Goal: Communication & Community: Participate in discussion

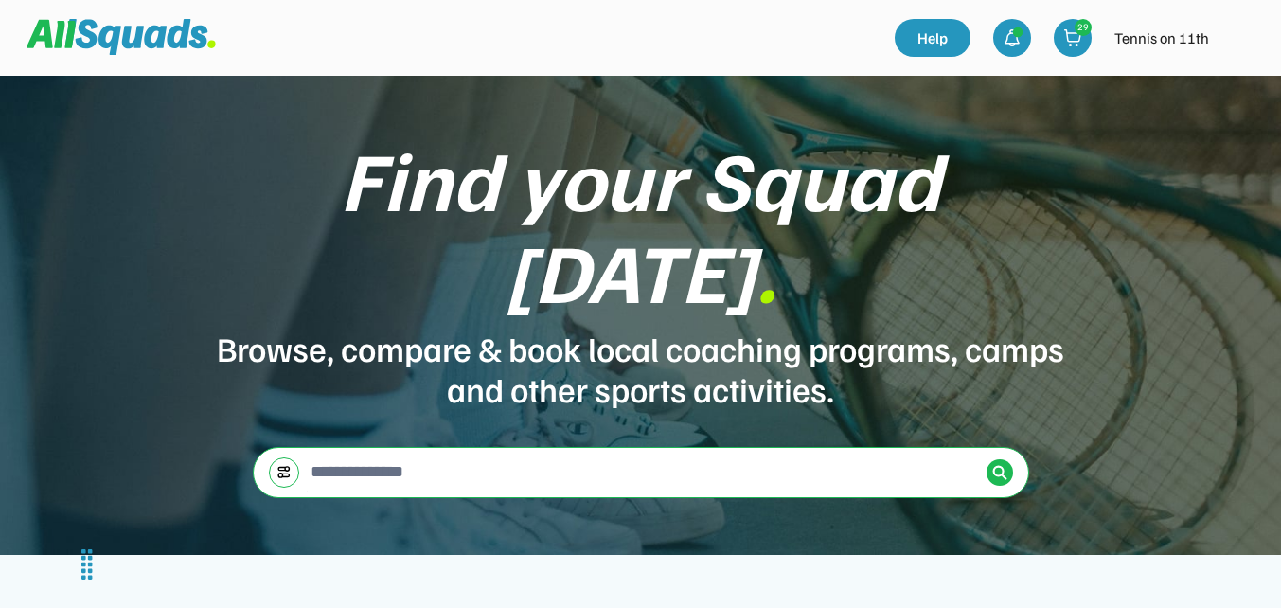
click at [1245, 38] on img at bounding box center [1239, 38] width 38 height 38
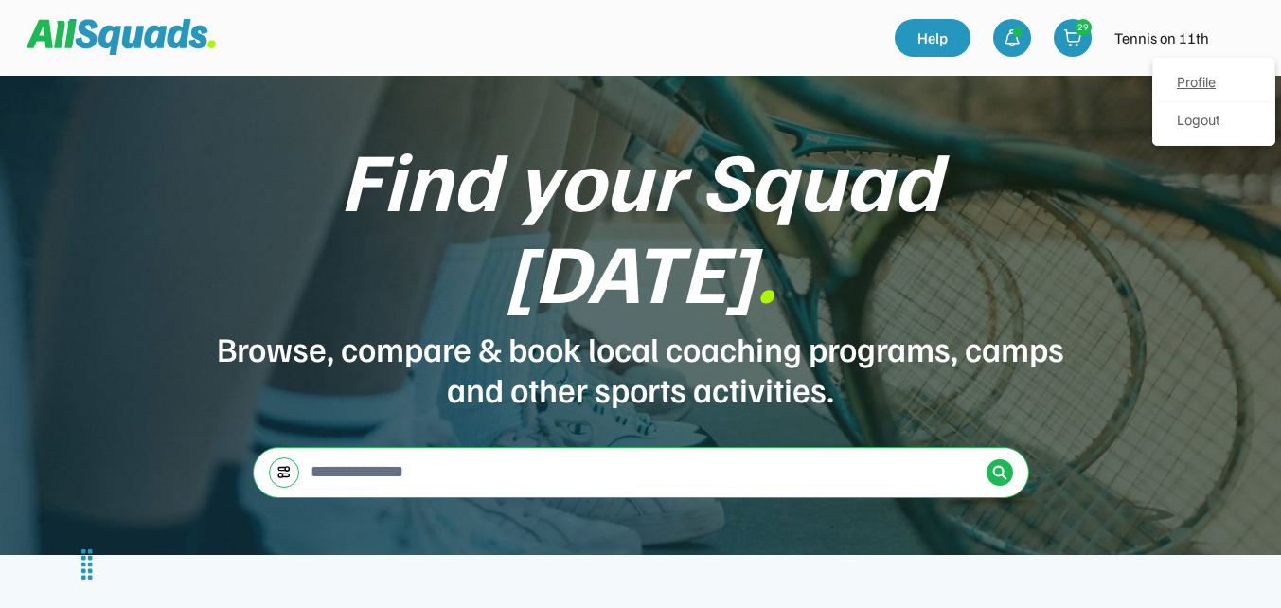
click at [1211, 86] on link "Profile" at bounding box center [1214, 83] width 112 height 38
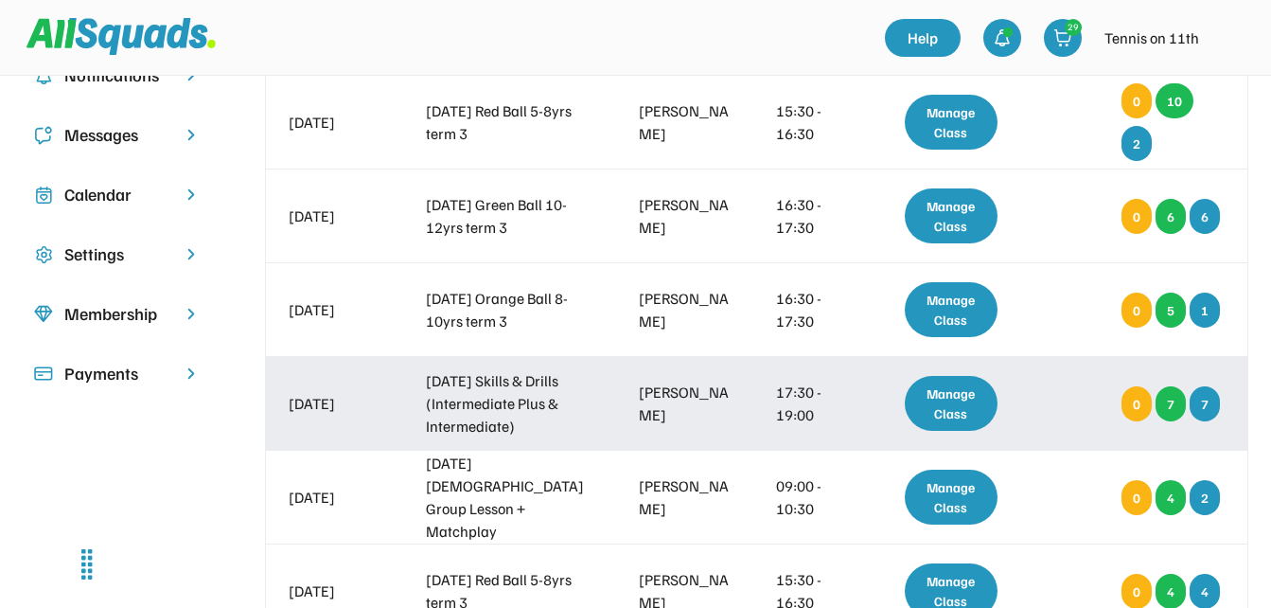
scroll to position [284, 0]
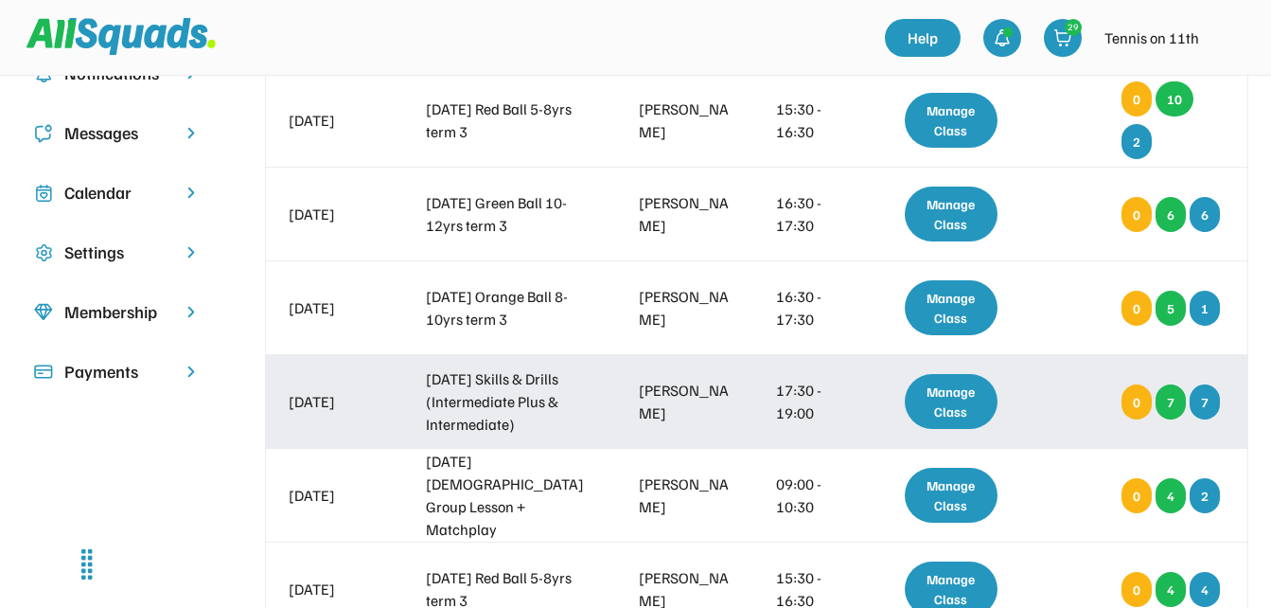
click at [946, 399] on div "Manage Class" at bounding box center [952, 401] width 94 height 55
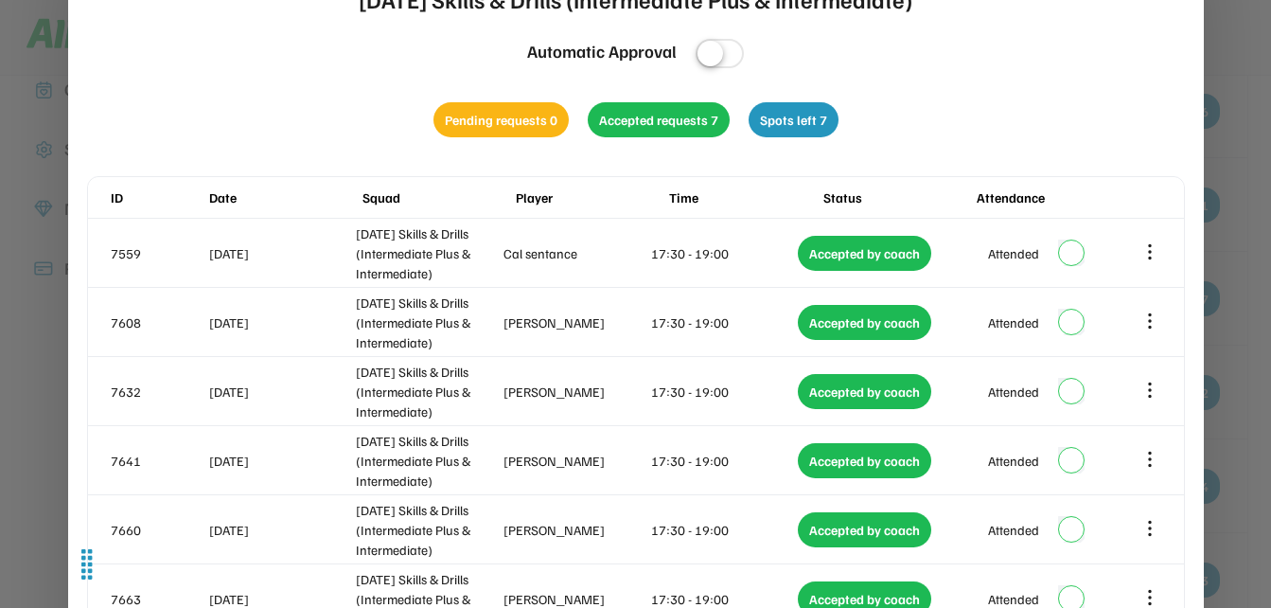
scroll to position [95, 0]
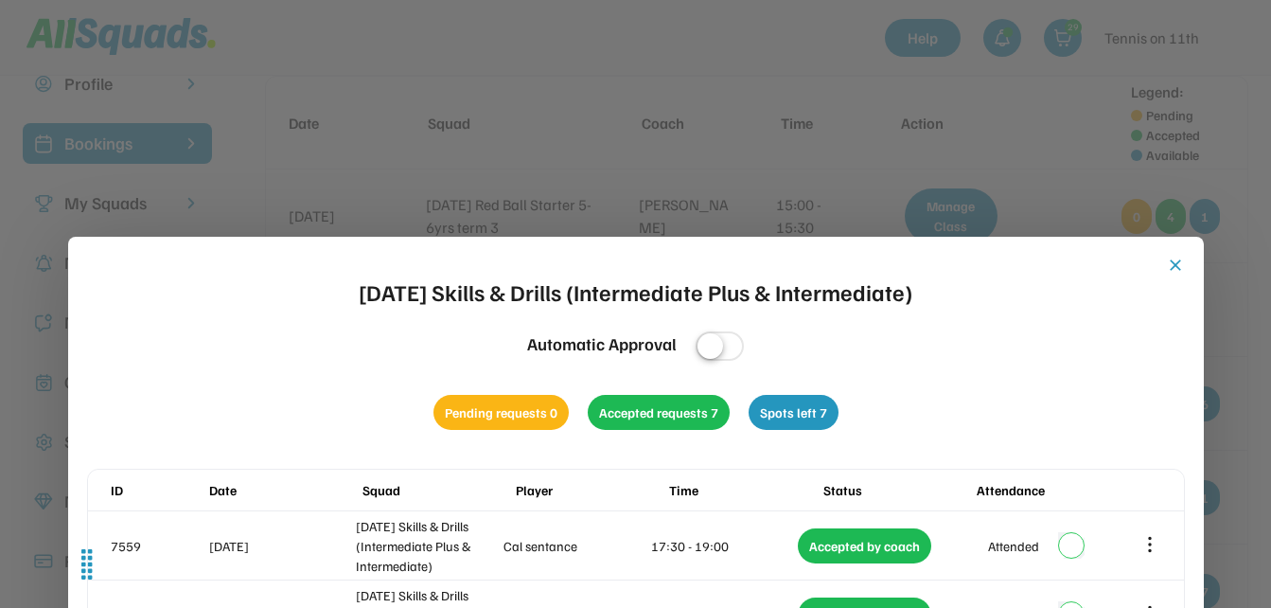
click at [1171, 262] on button "close" at bounding box center [1175, 265] width 19 height 19
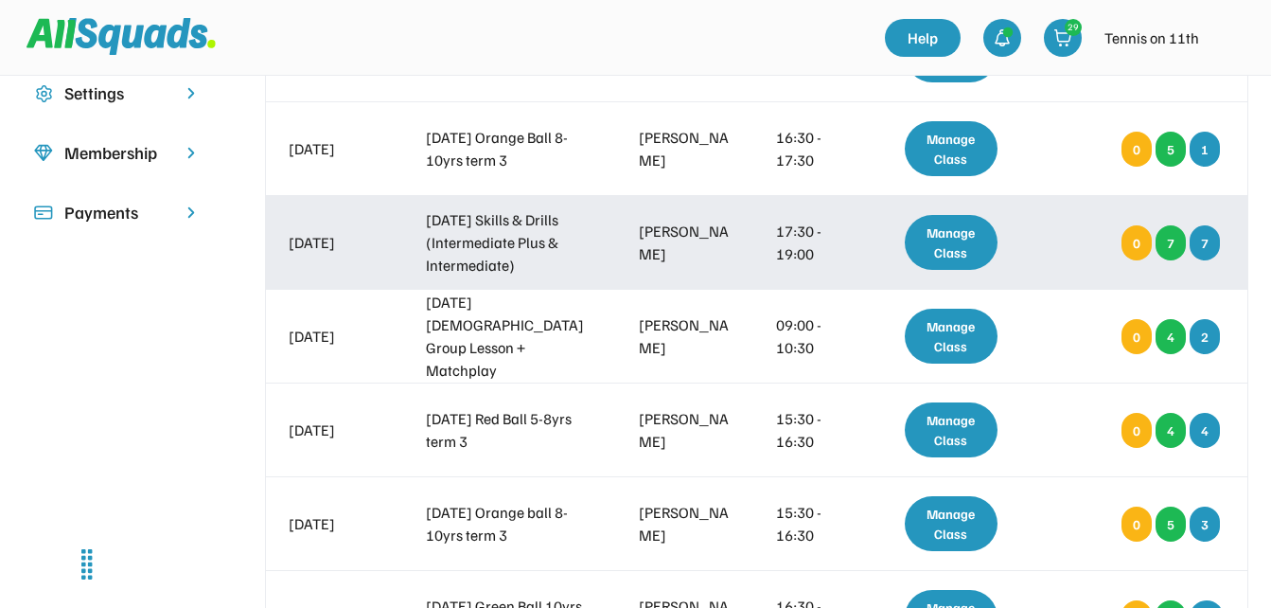
scroll to position [473, 0]
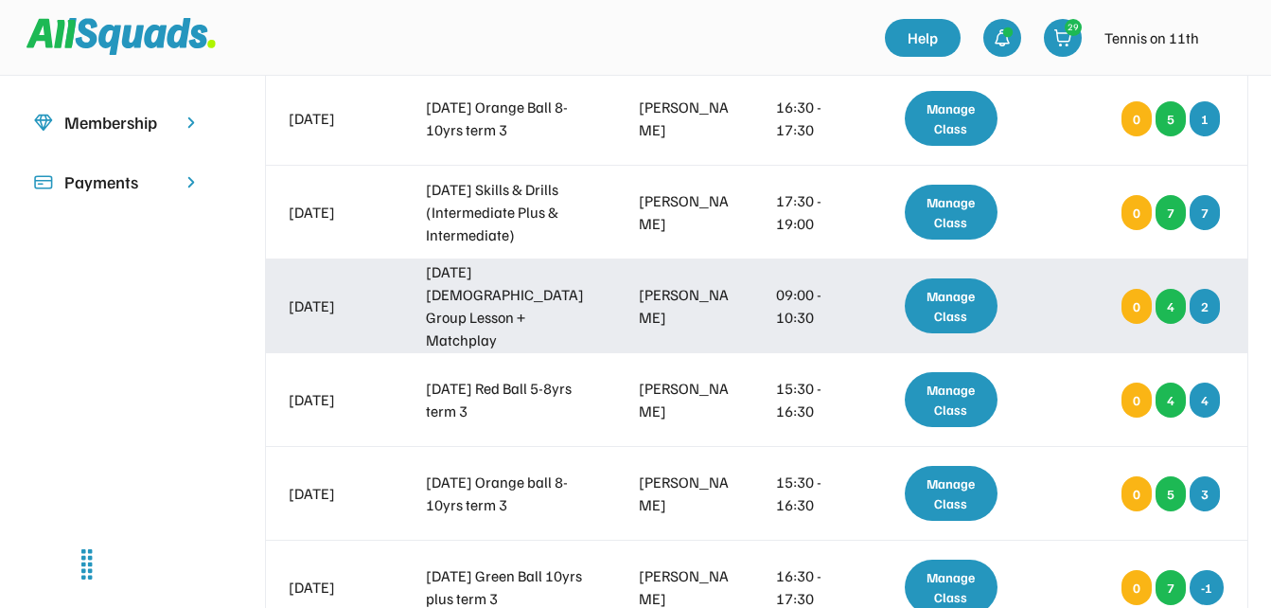
click at [943, 303] on div "Manage Class" at bounding box center [952, 305] width 94 height 55
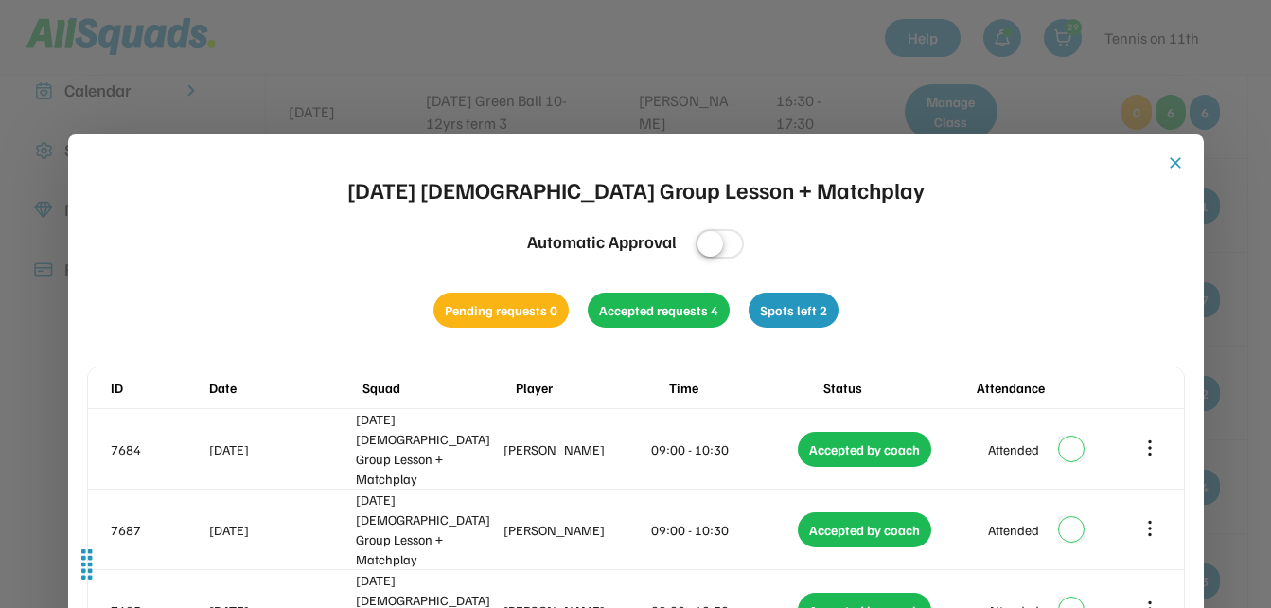
scroll to position [379, 0]
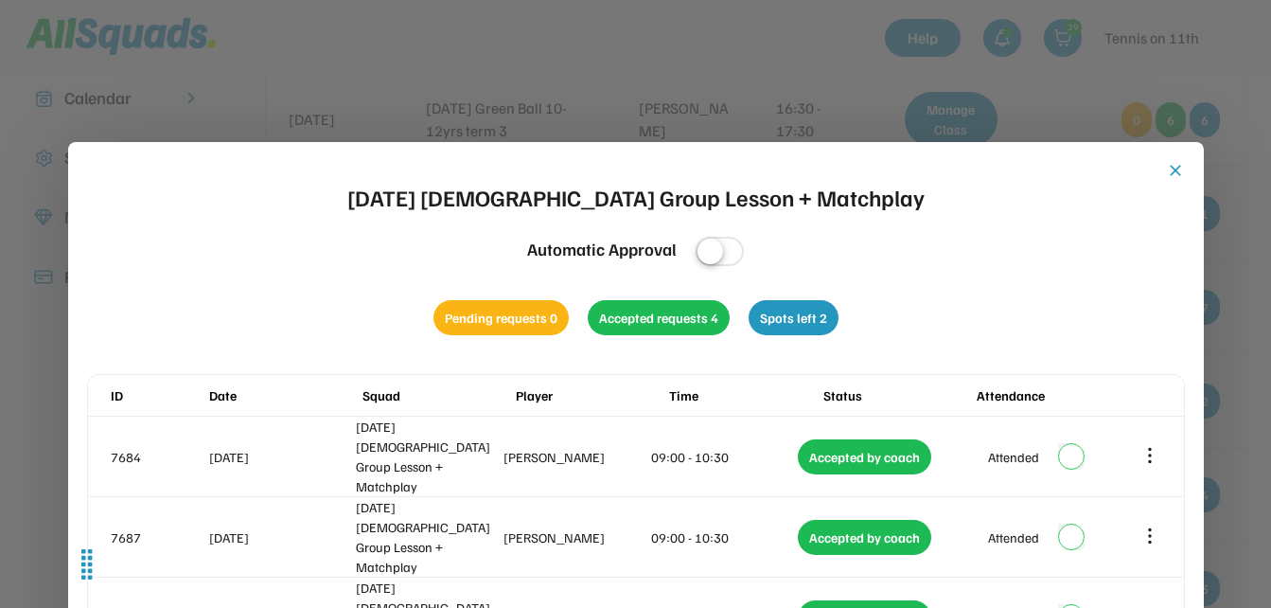
click at [1175, 171] on button "close" at bounding box center [1175, 170] width 19 height 19
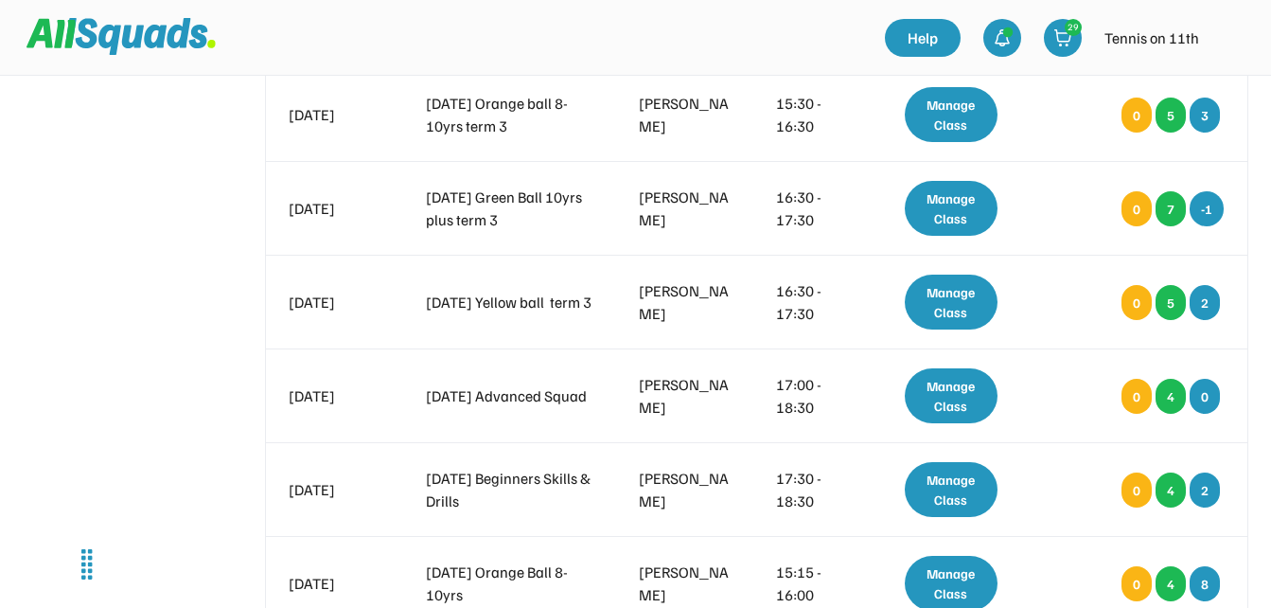
scroll to position [0, 0]
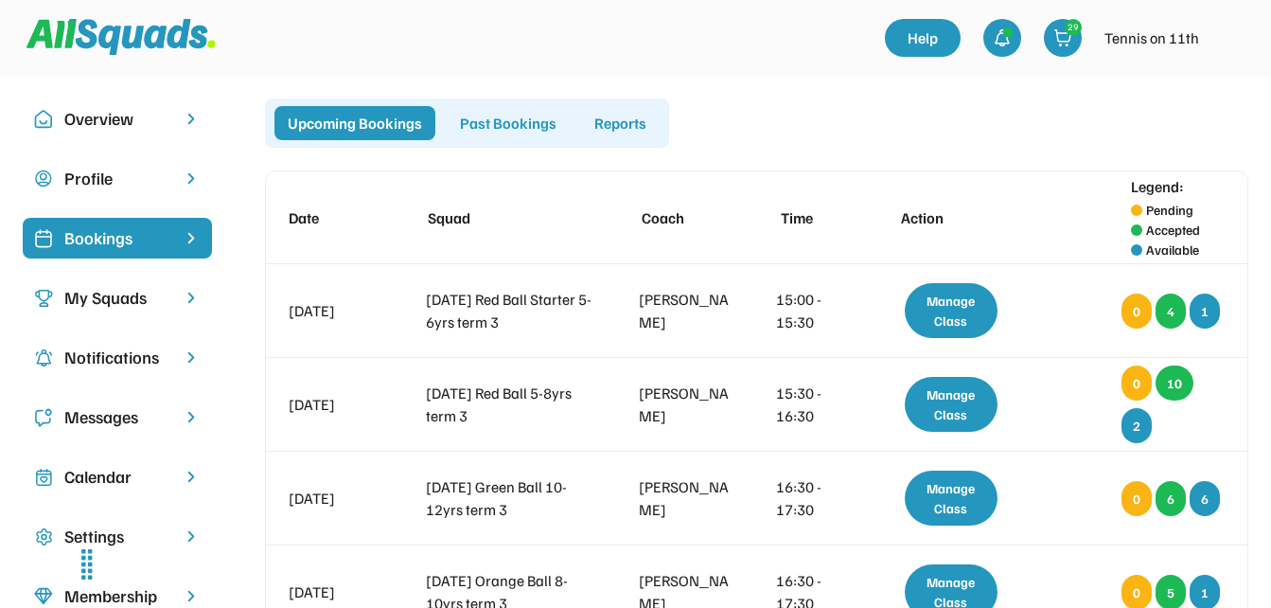
click at [115, 243] on div "Bookings" at bounding box center [117, 238] width 106 height 26
click at [114, 414] on div "Messages" at bounding box center [117, 417] width 106 height 26
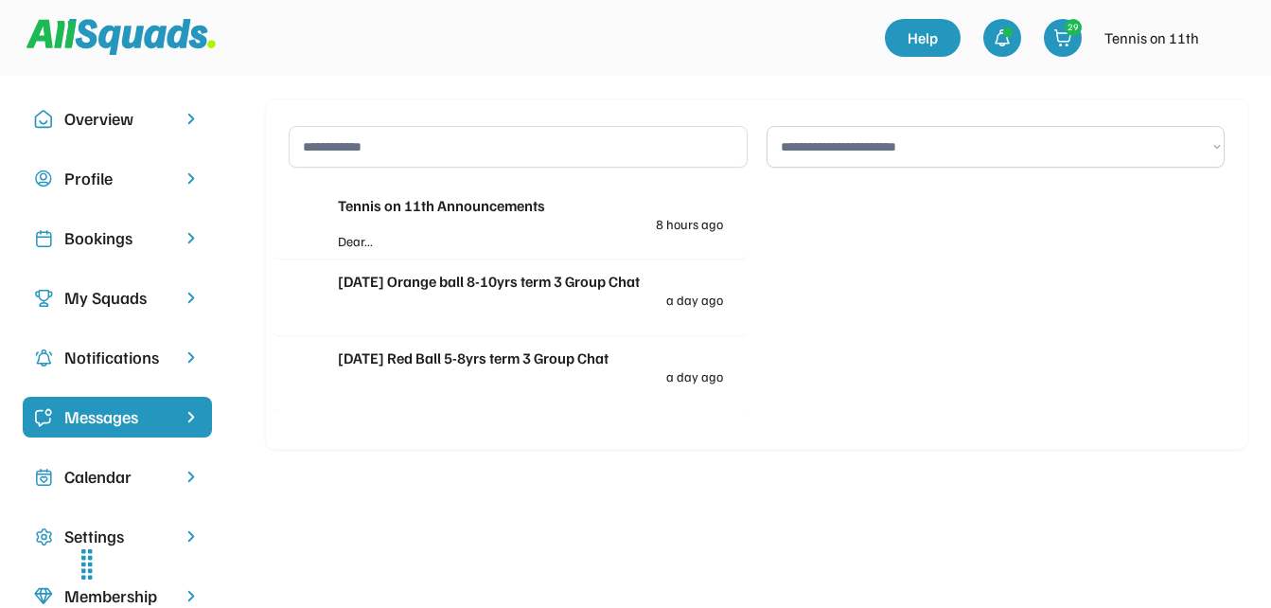
click at [485, 207] on div "Tennis on 11th Announcements" at bounding box center [530, 205] width 385 height 23
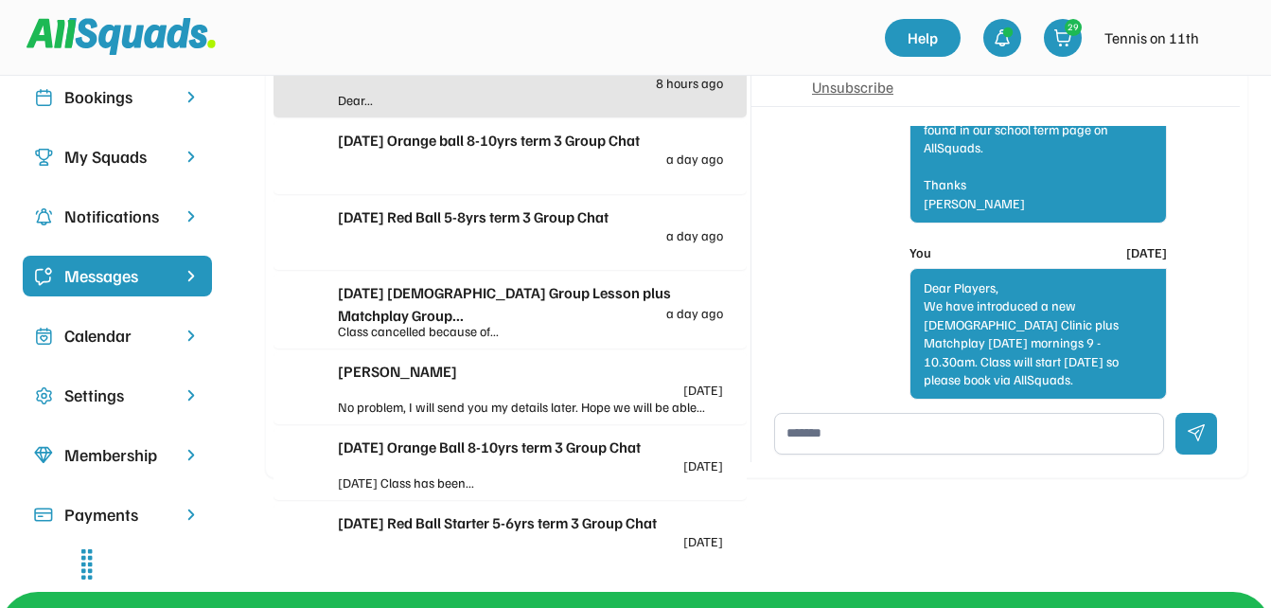
scroll to position [125, 0]
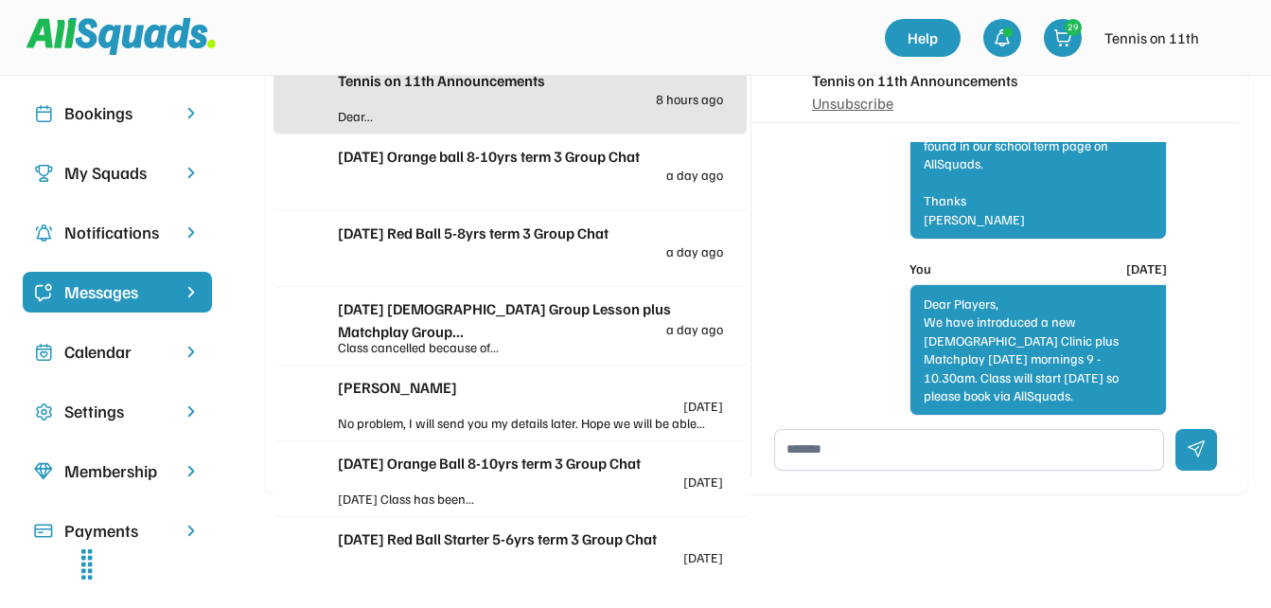
click at [839, 452] on textarea at bounding box center [969, 450] width 390 height 42
click at [964, 461] on textarea "**********" at bounding box center [969, 450] width 390 height 42
click at [883, 463] on textarea "**********" at bounding box center [969, 450] width 390 height 42
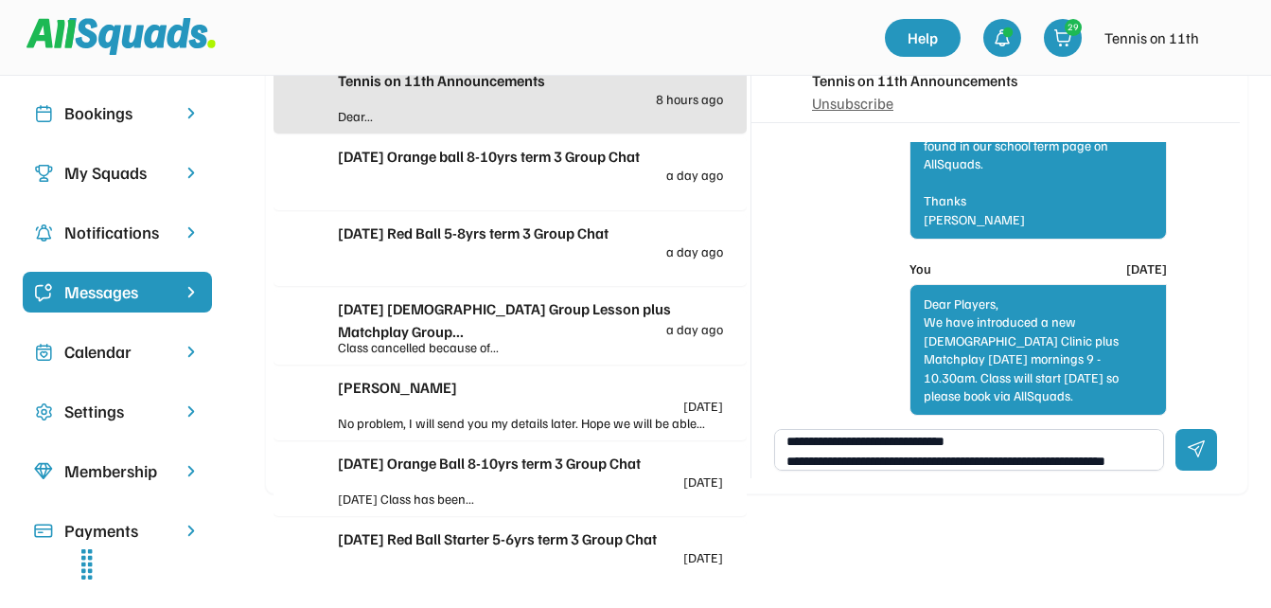
click at [1111, 459] on textarea "**********" at bounding box center [969, 450] width 390 height 42
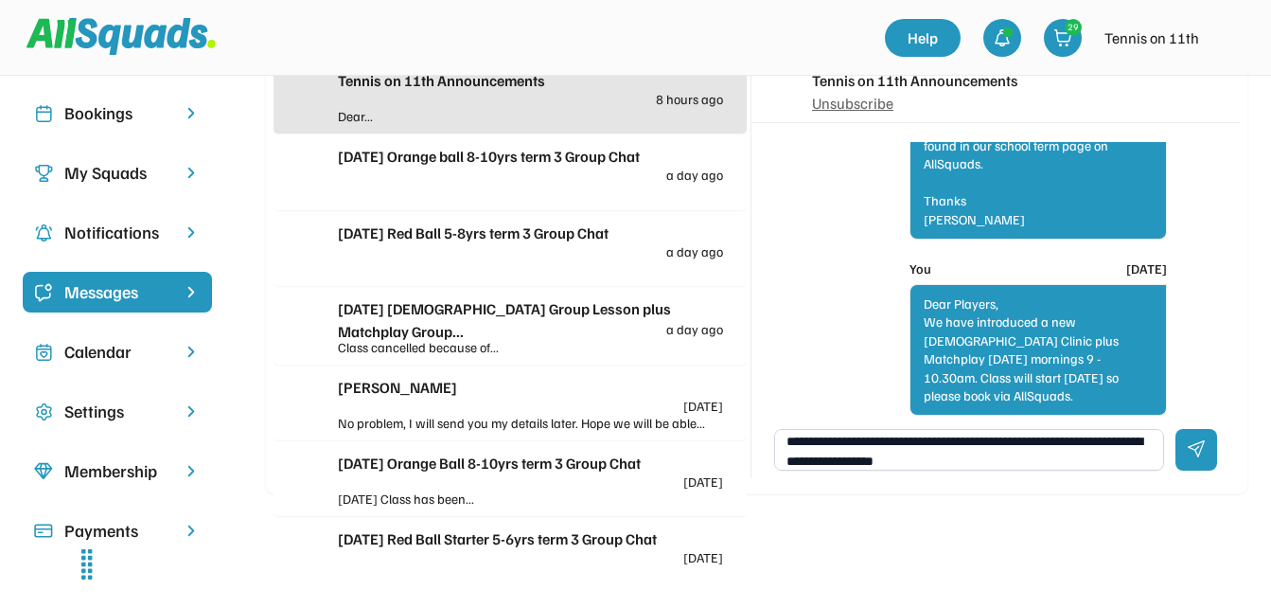
click at [1054, 462] on textarea "**********" at bounding box center [969, 450] width 390 height 42
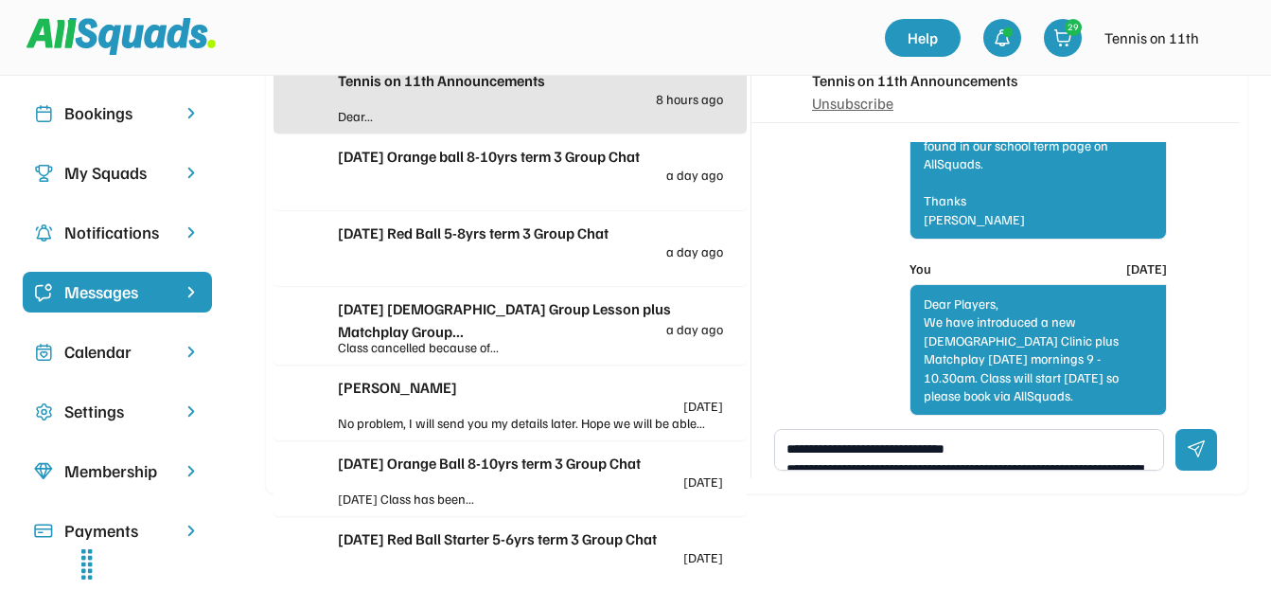
scroll to position [95, 0]
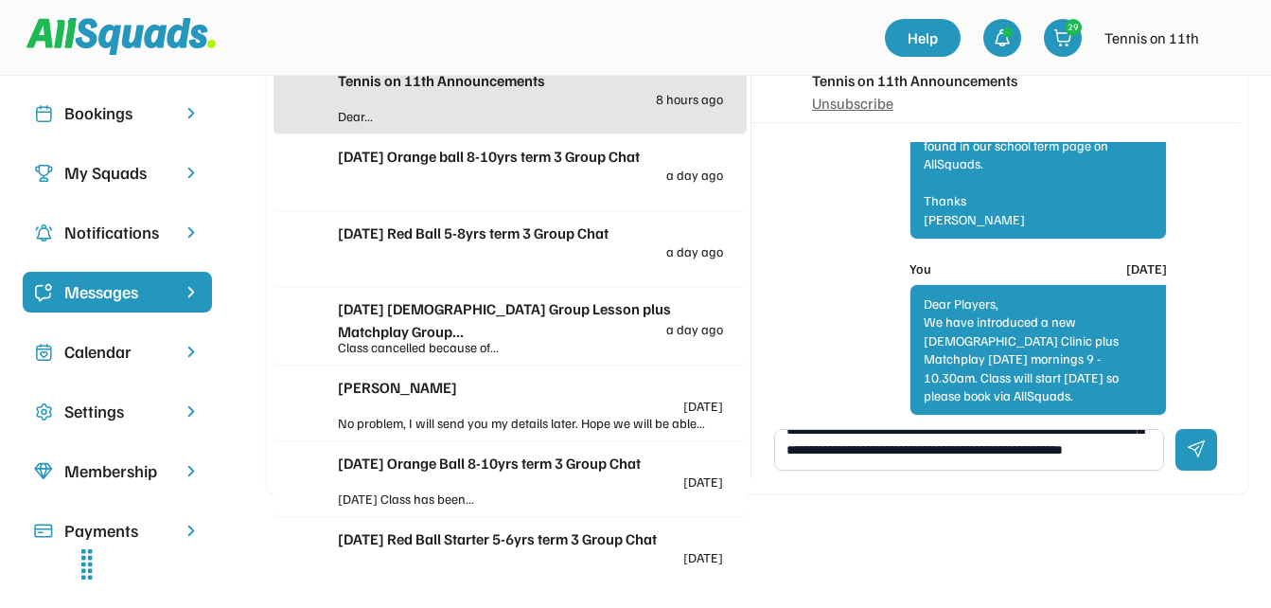
type textarea "**********"
click at [1196, 453] on div at bounding box center [1197, 450] width 42 height 42
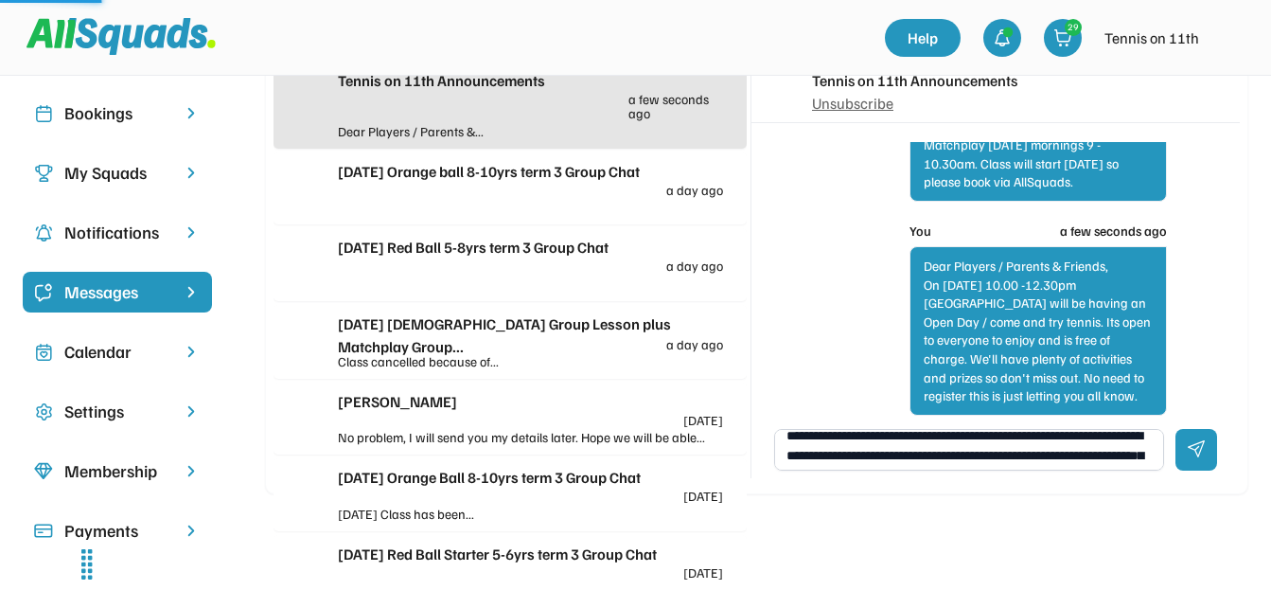
scroll to position [0, 0]
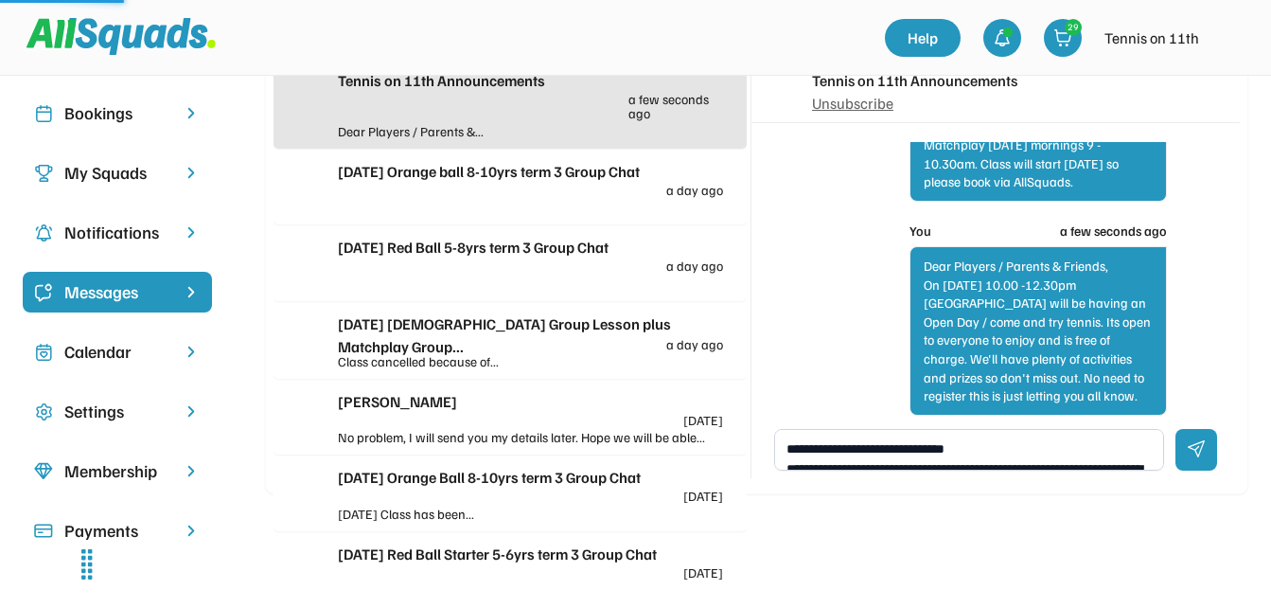
click at [563, 108] on div "Tennis on 11th Announcements a few seconds ago" at bounding box center [530, 95] width 385 height 52
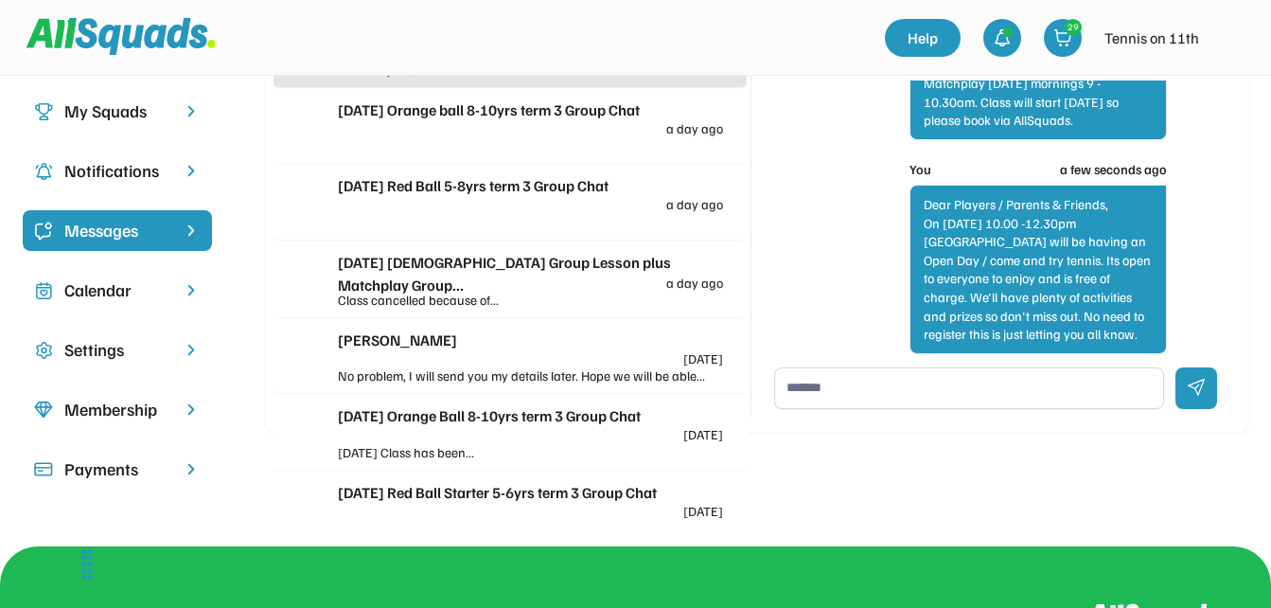
scroll to position [220, 0]
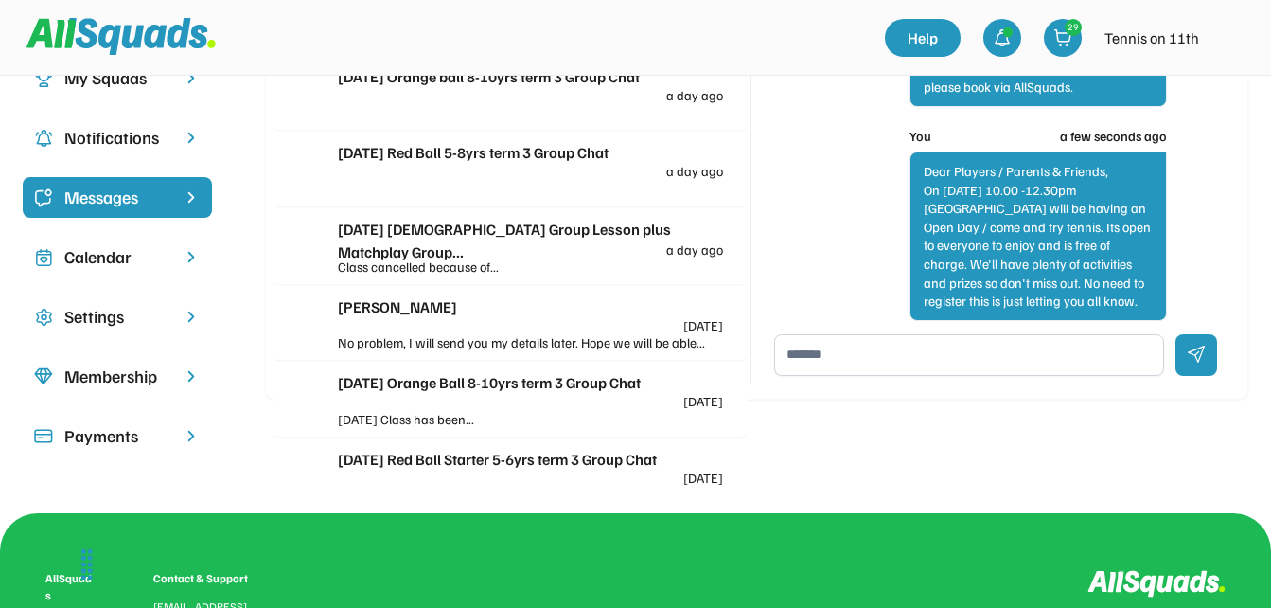
click at [958, 445] on div "Overview Profile Bookings My Squads Notifications Messages Calendar Settings Me…" at bounding box center [635, 184] width 1271 height 657
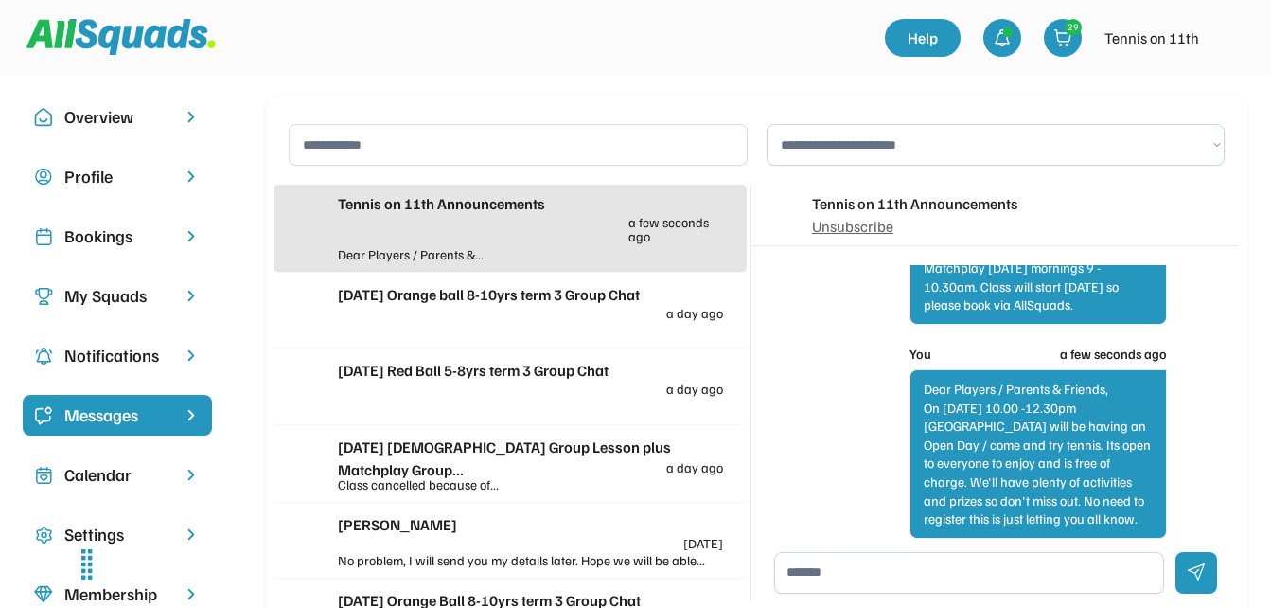
scroll to position [0, 0]
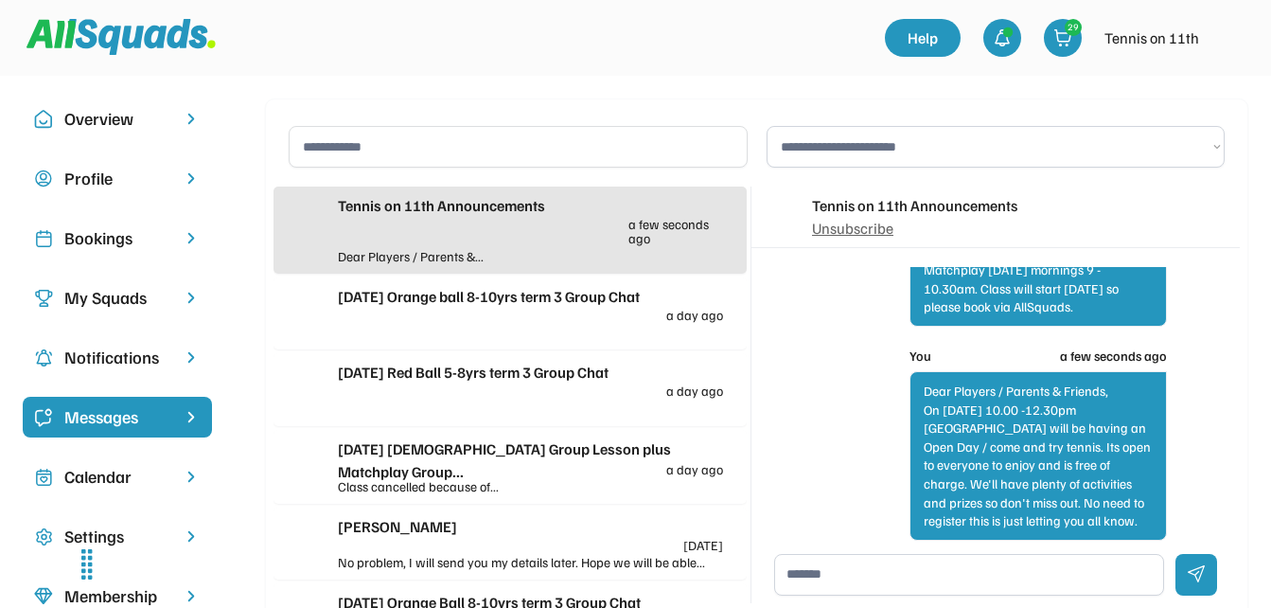
click at [97, 247] on div "Bookings" at bounding box center [117, 238] width 106 height 26
